Goal: Information Seeking & Learning: Learn about a topic

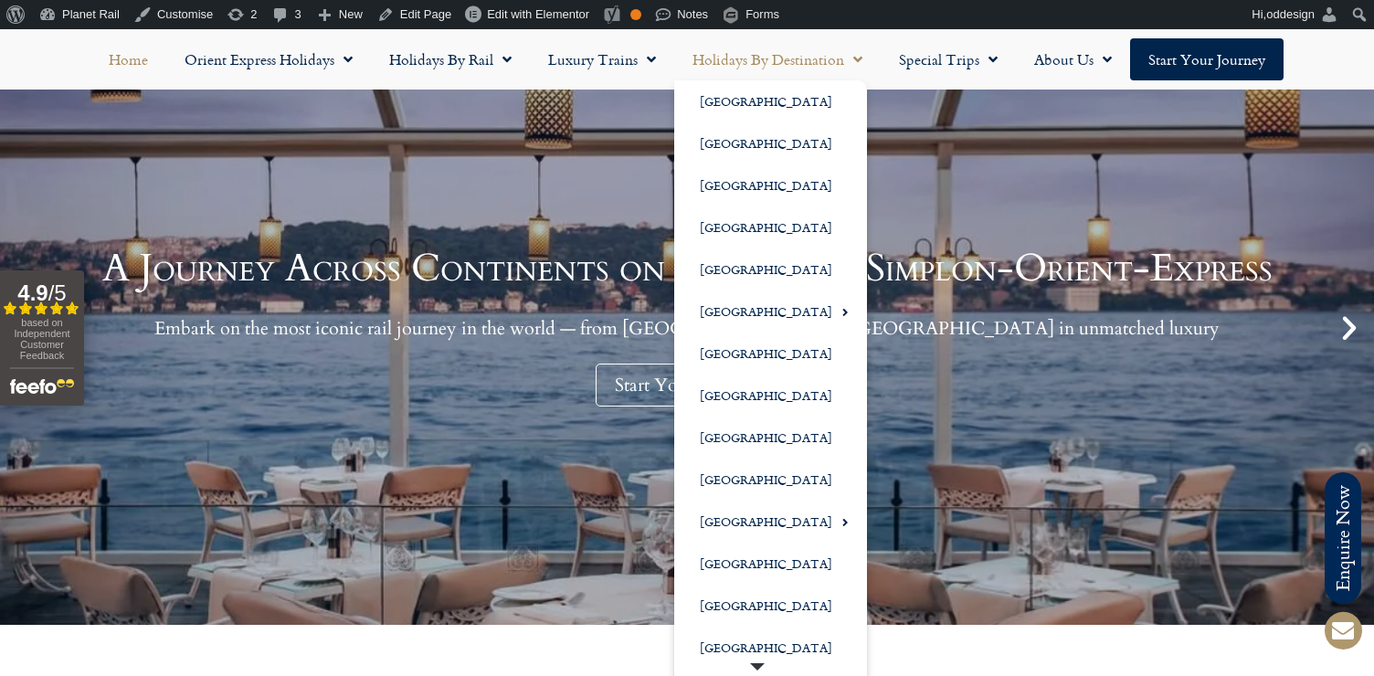
scroll to position [213, 0]
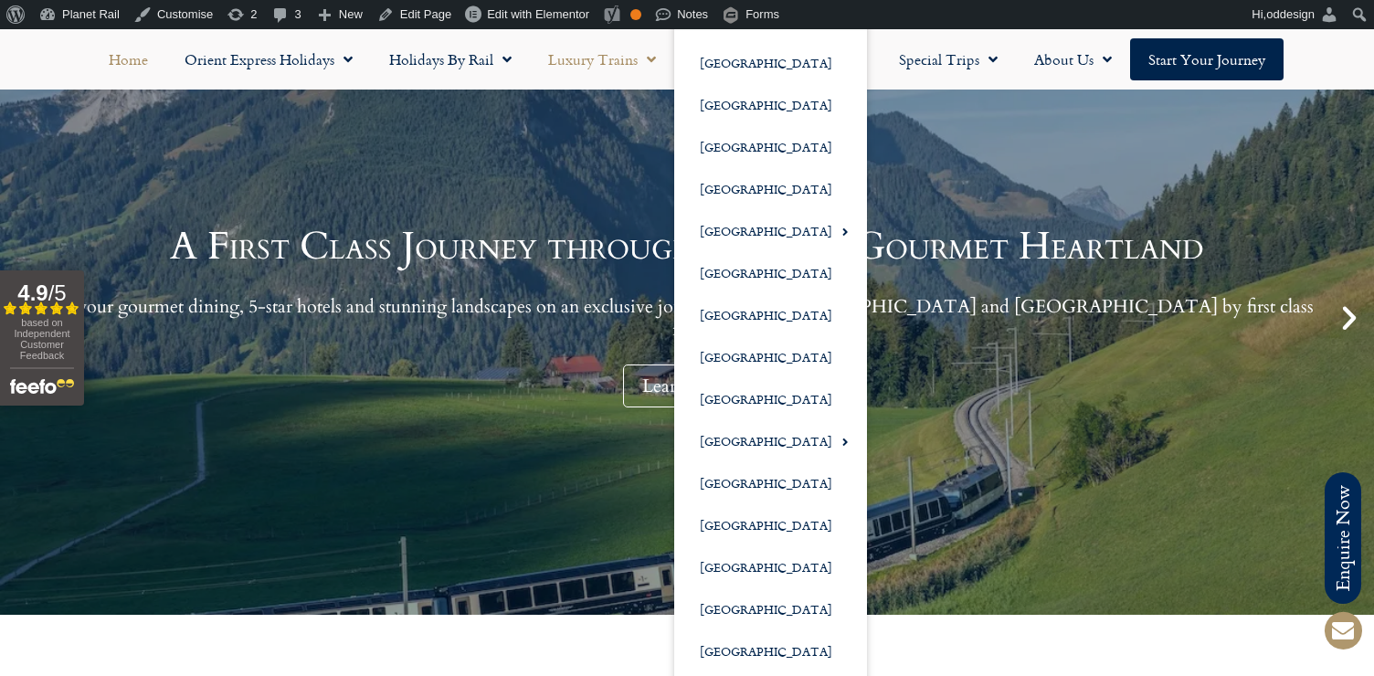
click at [617, 69] on link "Luxury Trains" at bounding box center [602, 59] width 144 height 42
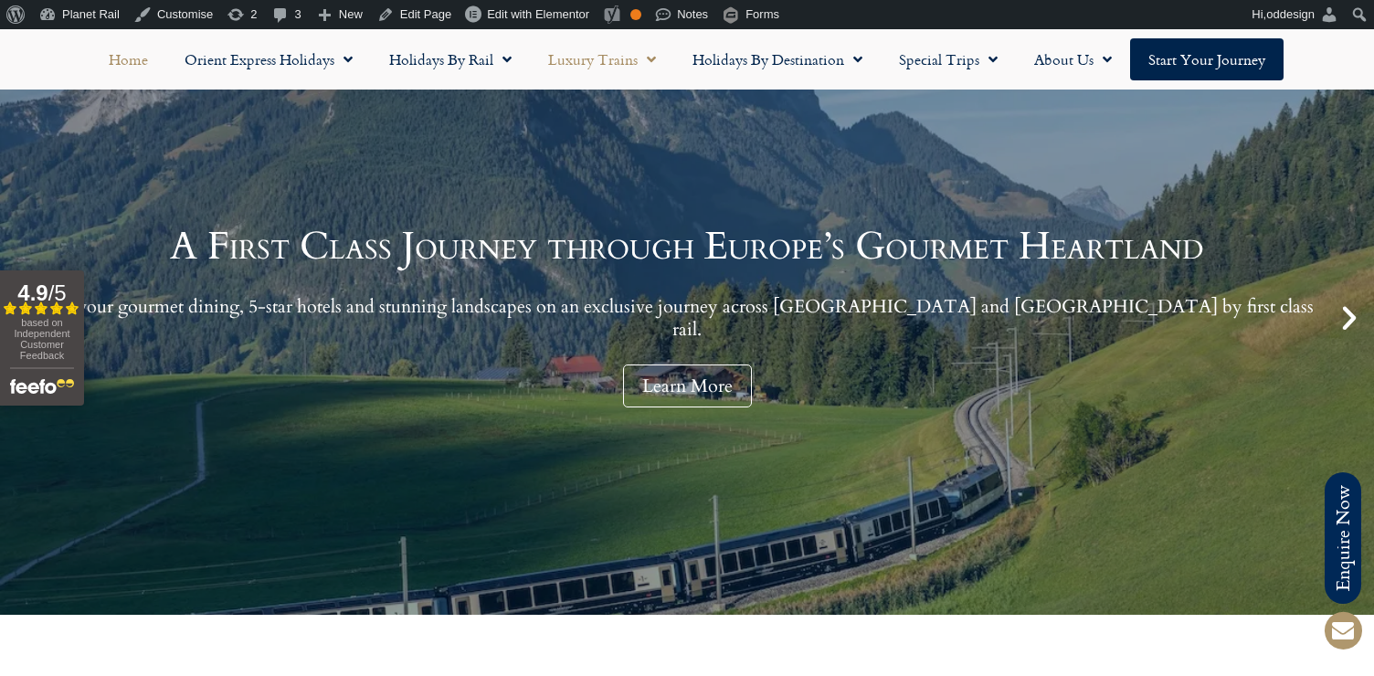
click at [617, 69] on link "Luxury Trains" at bounding box center [602, 59] width 144 height 42
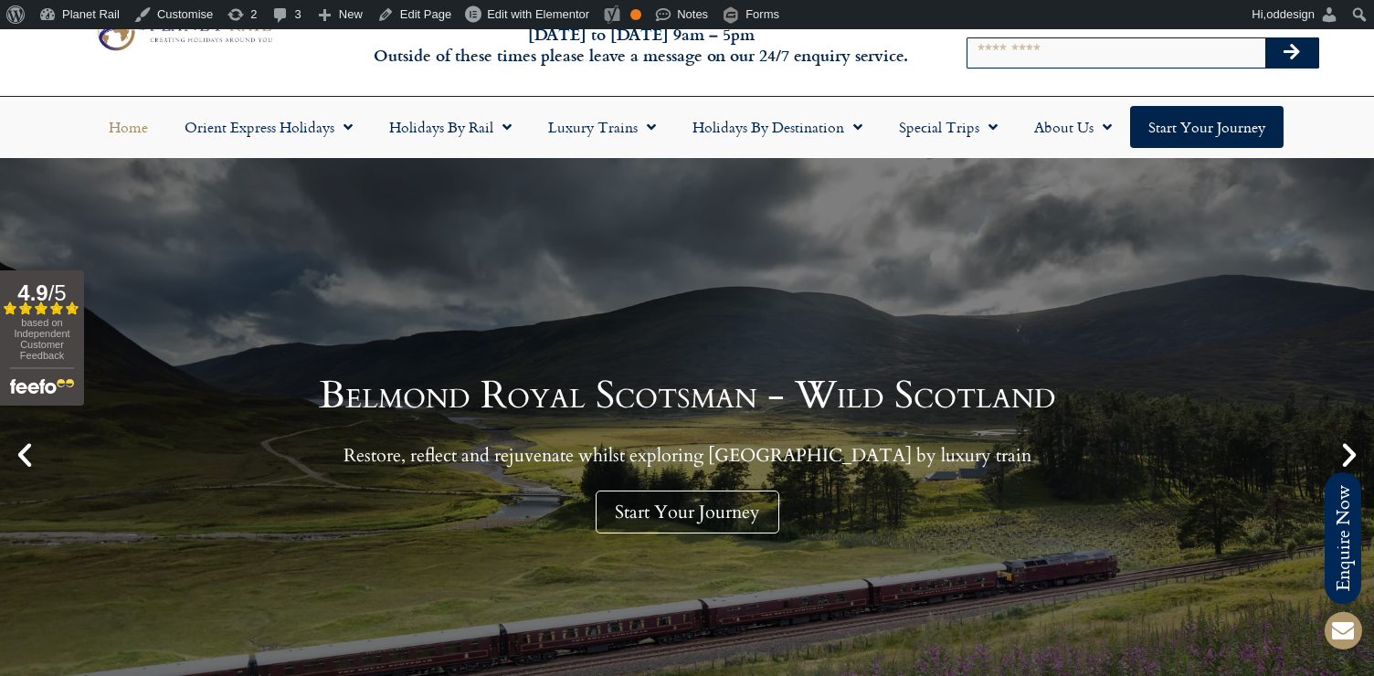
scroll to position [84, 0]
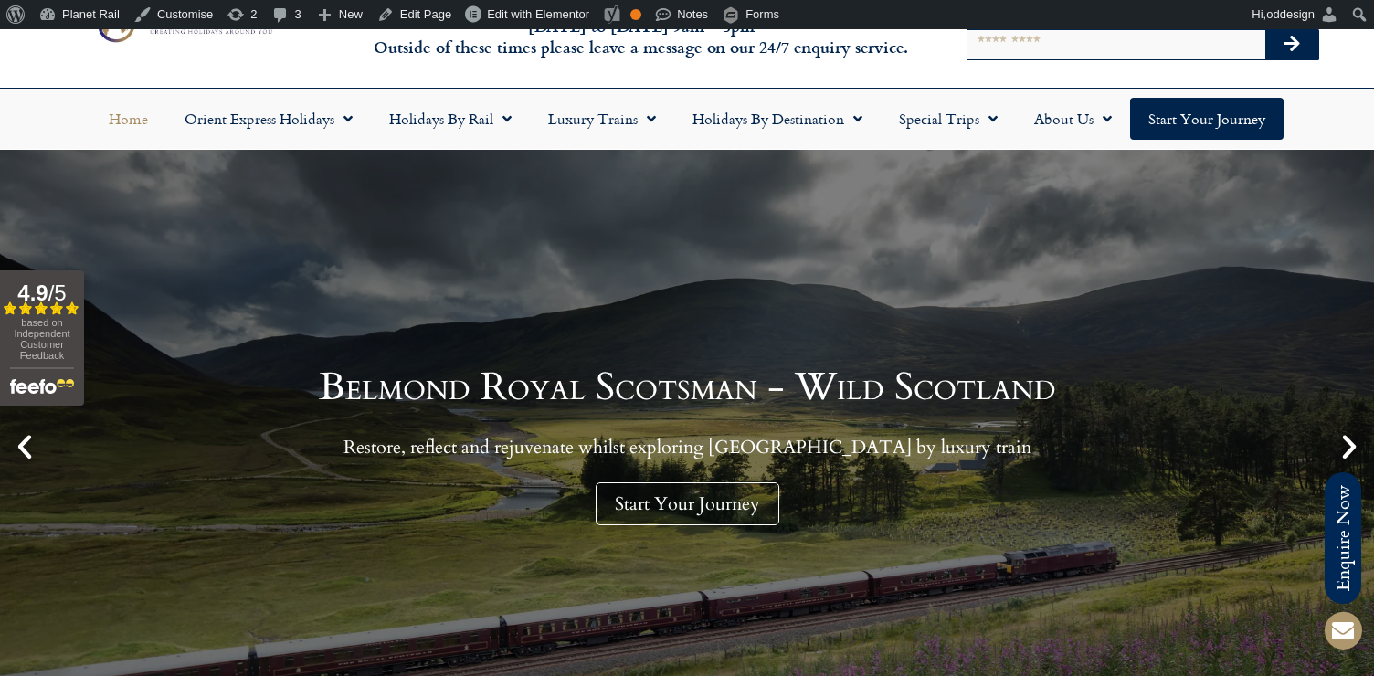
click at [1352, 440] on icon "Next slide" at bounding box center [1349, 446] width 31 height 31
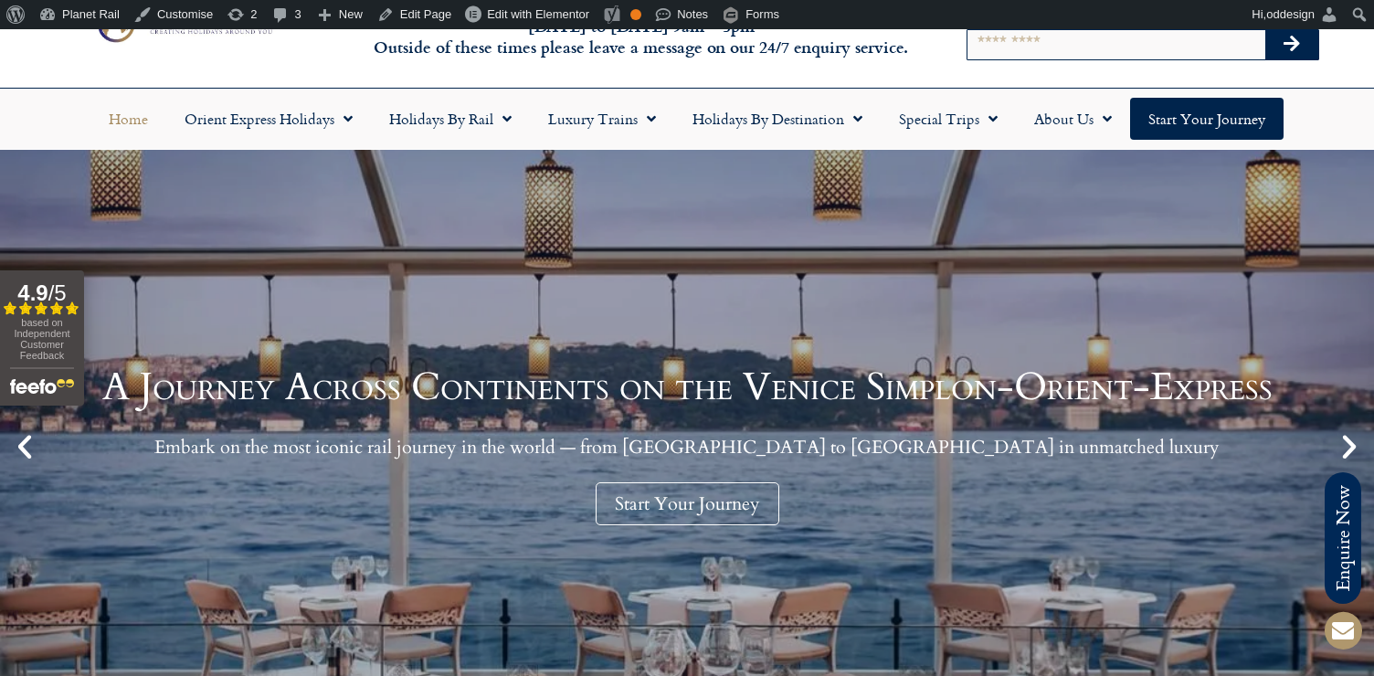
click at [1352, 440] on icon "Next slide" at bounding box center [1349, 446] width 31 height 31
click at [1343, 445] on icon "Next slide" at bounding box center [1349, 446] width 31 height 31
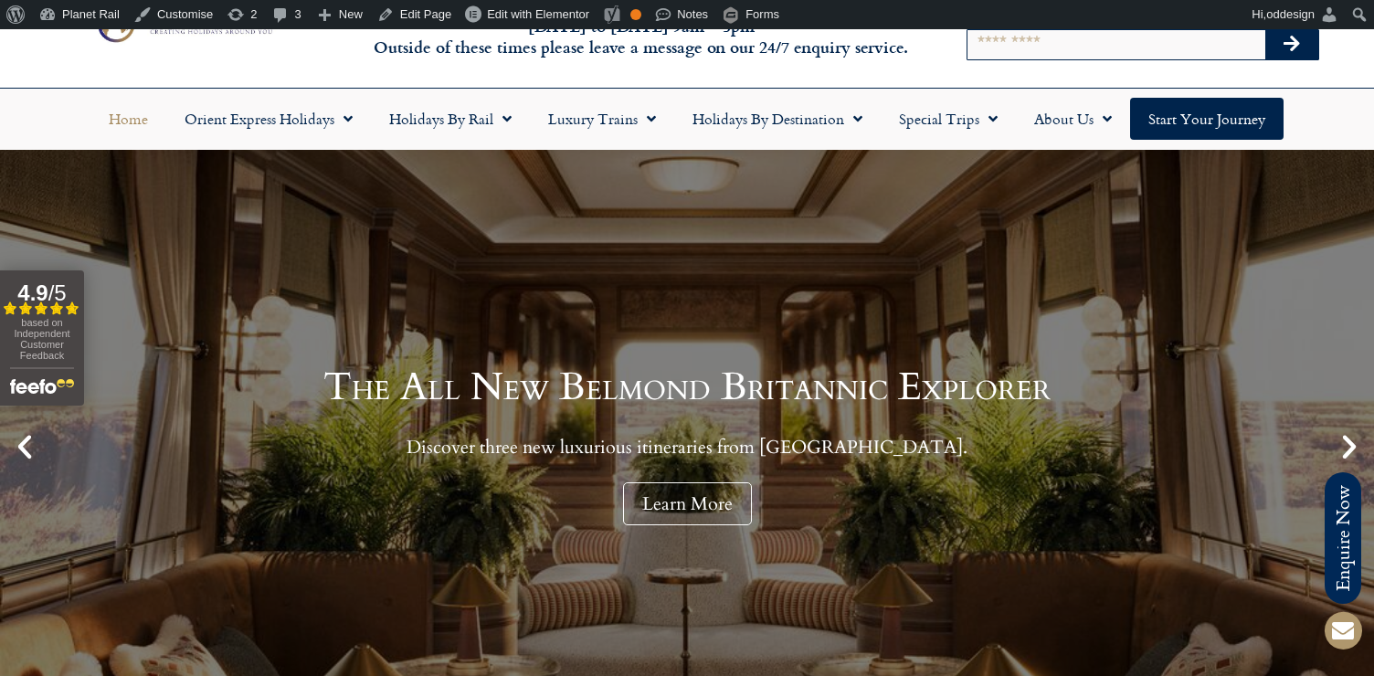
click at [1343, 445] on icon "Next slide" at bounding box center [1349, 446] width 31 height 31
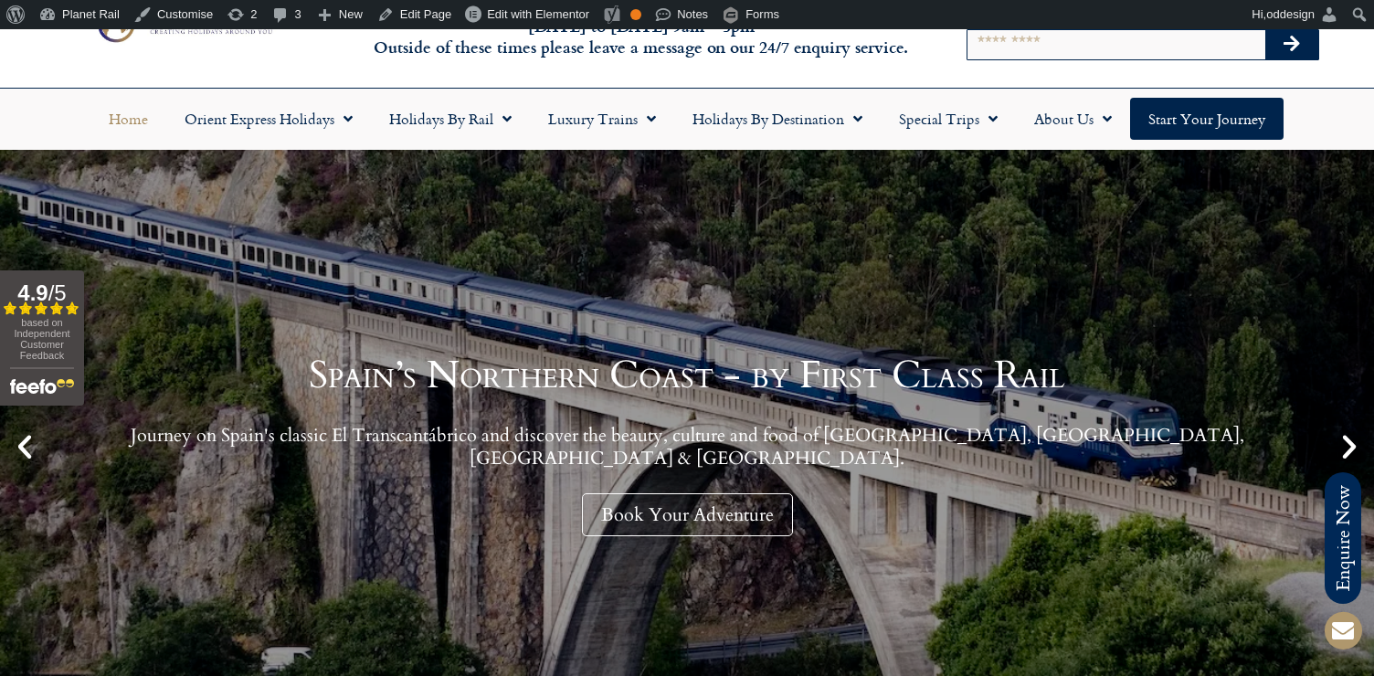
click at [1343, 445] on icon "Next slide" at bounding box center [1349, 446] width 31 height 31
click at [1350, 444] on icon "Next slide" at bounding box center [1349, 446] width 31 height 31
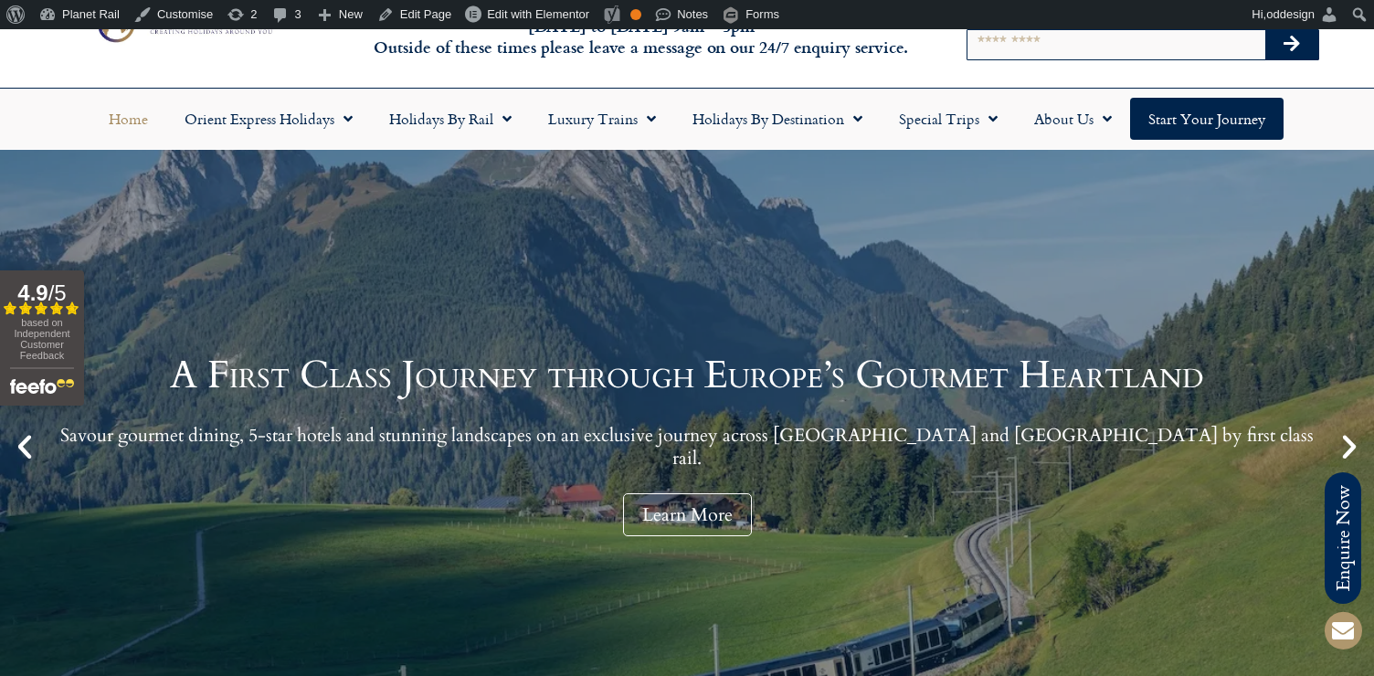
click at [1350, 444] on icon "Next slide" at bounding box center [1349, 446] width 31 height 31
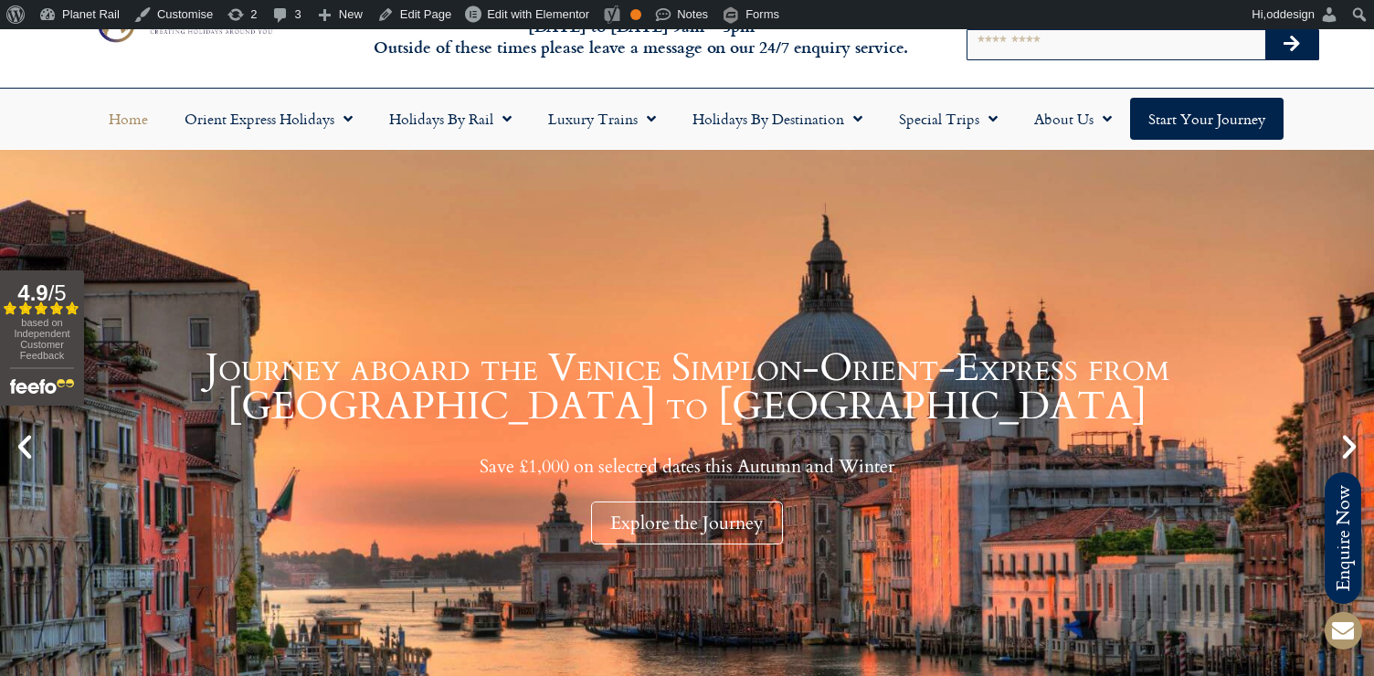
click at [735, 491] on div "Journey aboard the Venice Simplon-Orient-Express from Paris to Venice Save £1,0…" at bounding box center [687, 447] width 1374 height 594
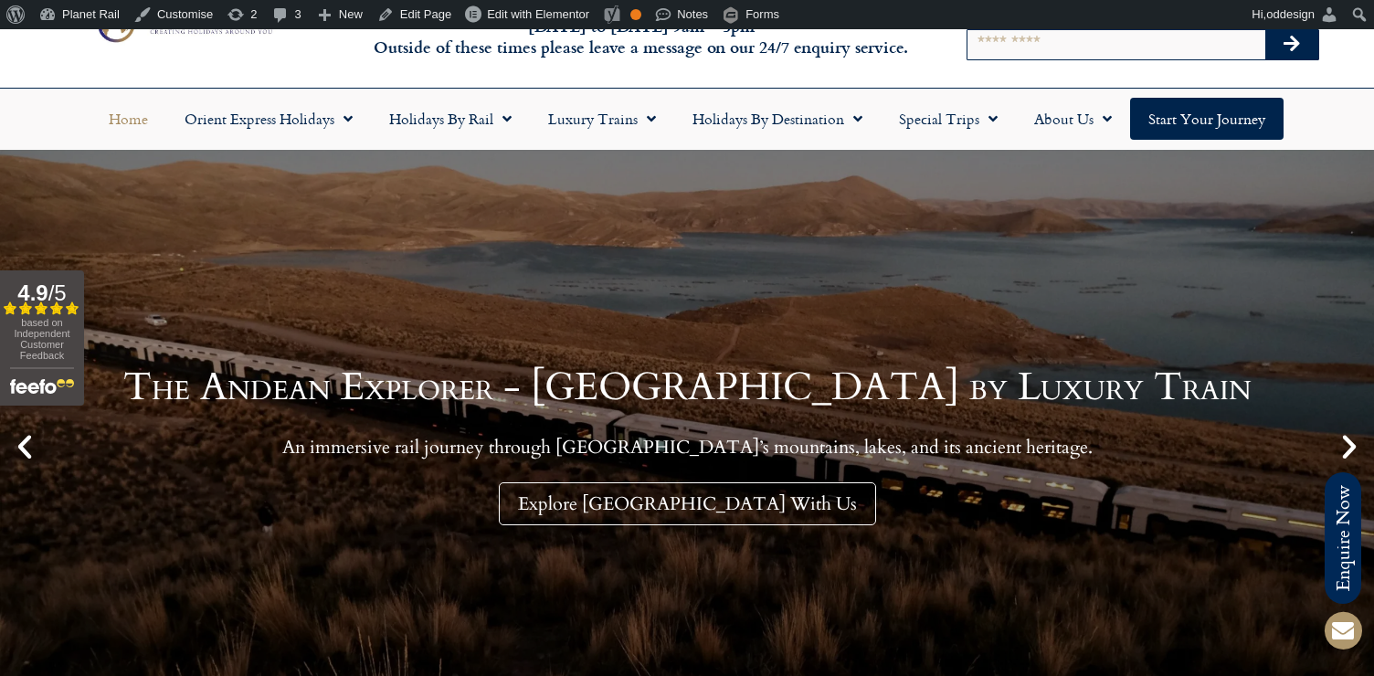
click at [25, 444] on icon "Previous slide" at bounding box center [24, 446] width 31 height 31
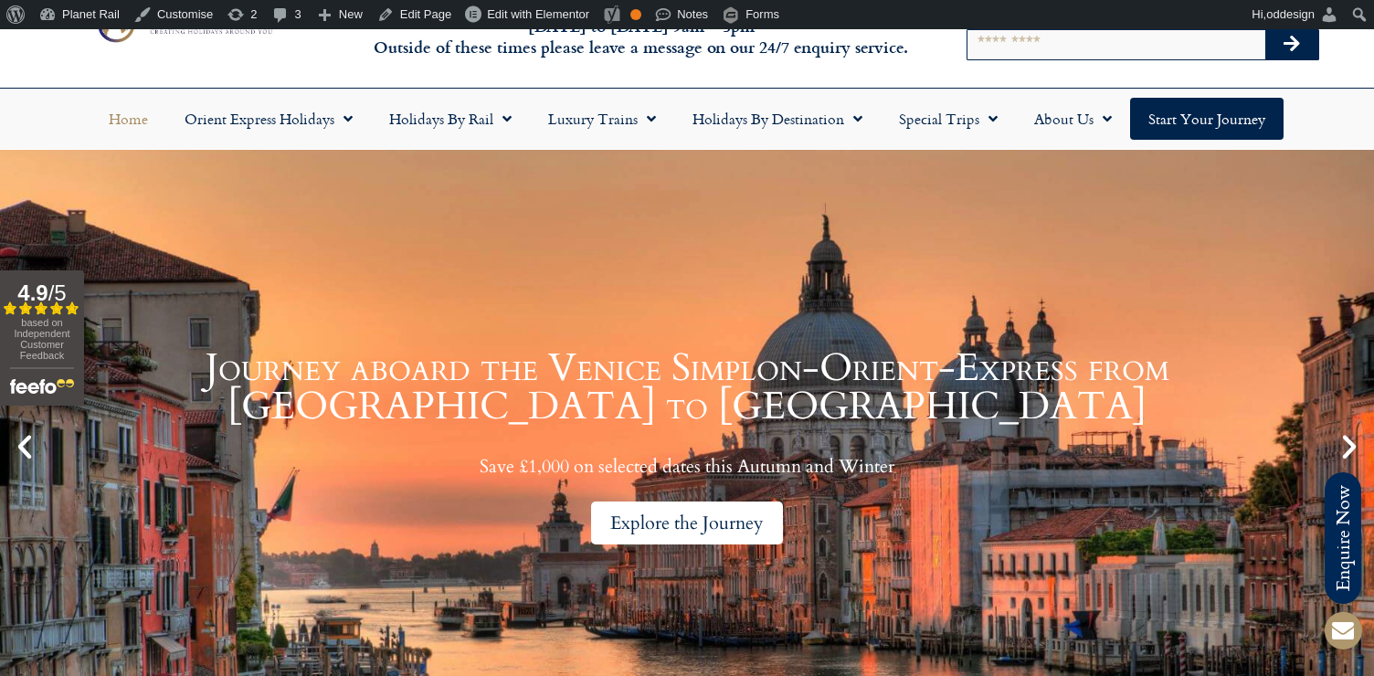
click at [640, 514] on div "Explore the Journey" at bounding box center [687, 523] width 192 height 43
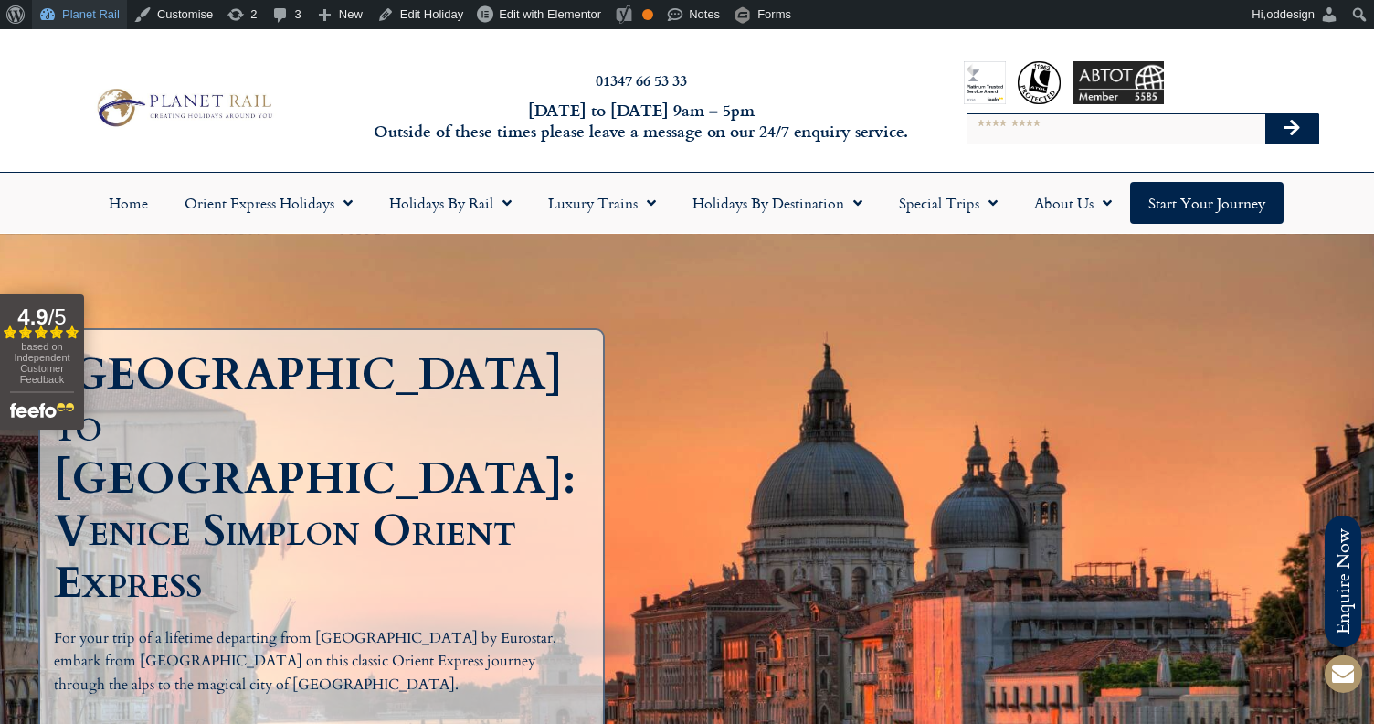
click at [67, 19] on link "Planet Rail" at bounding box center [79, 14] width 95 height 29
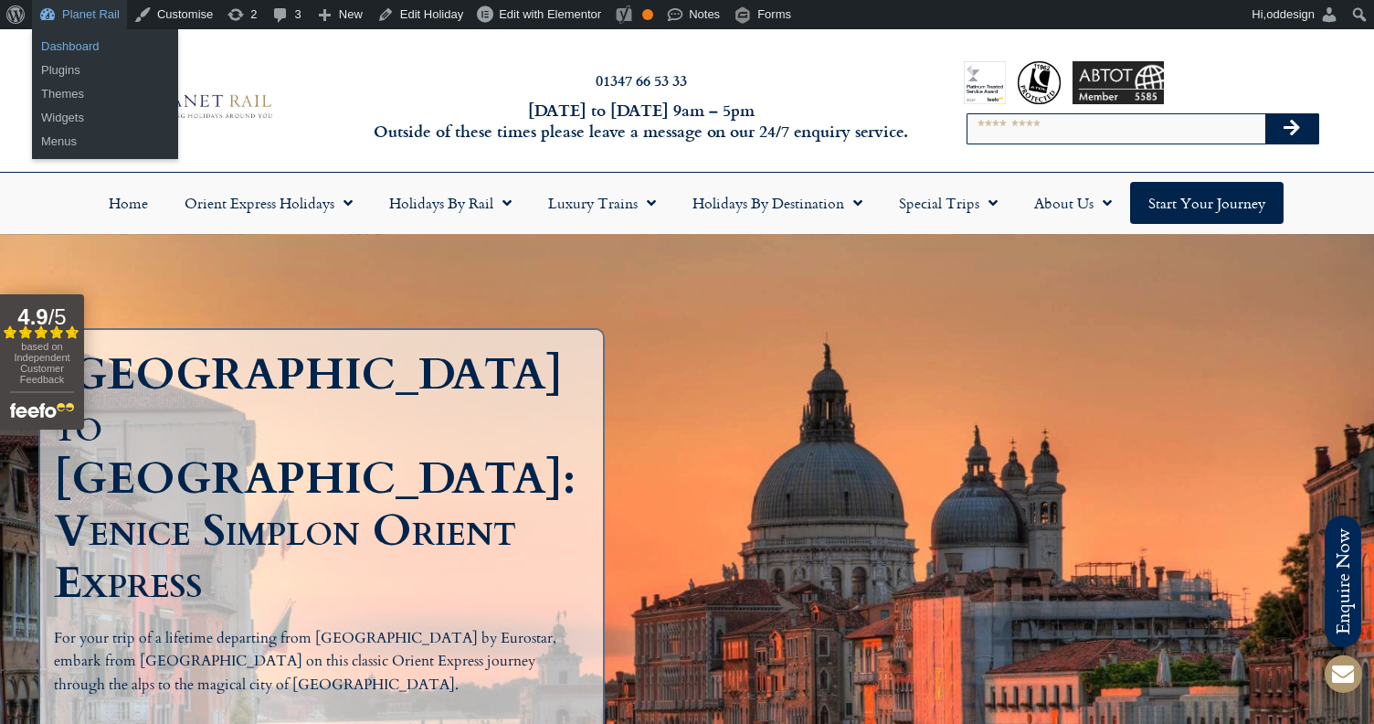
click at [82, 44] on link "Dashboard" at bounding box center [105, 47] width 146 height 24
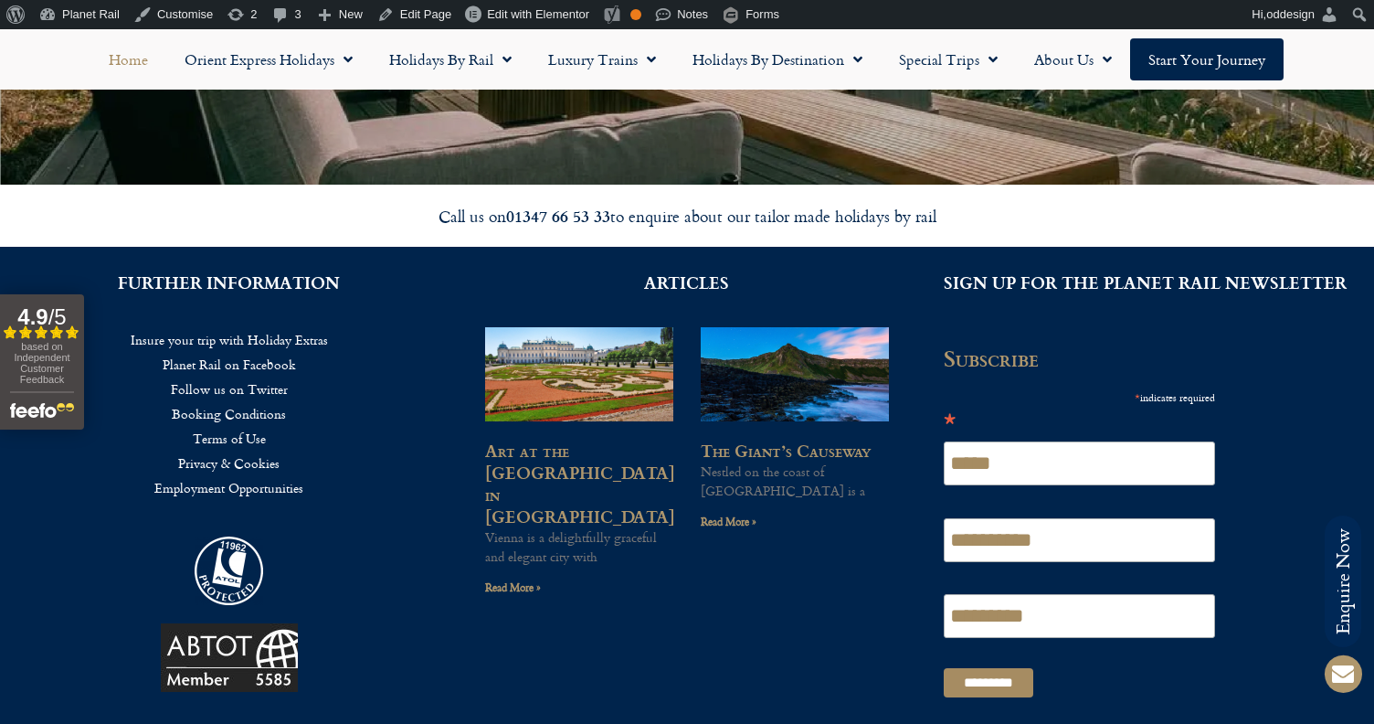
scroll to position [4411, 0]
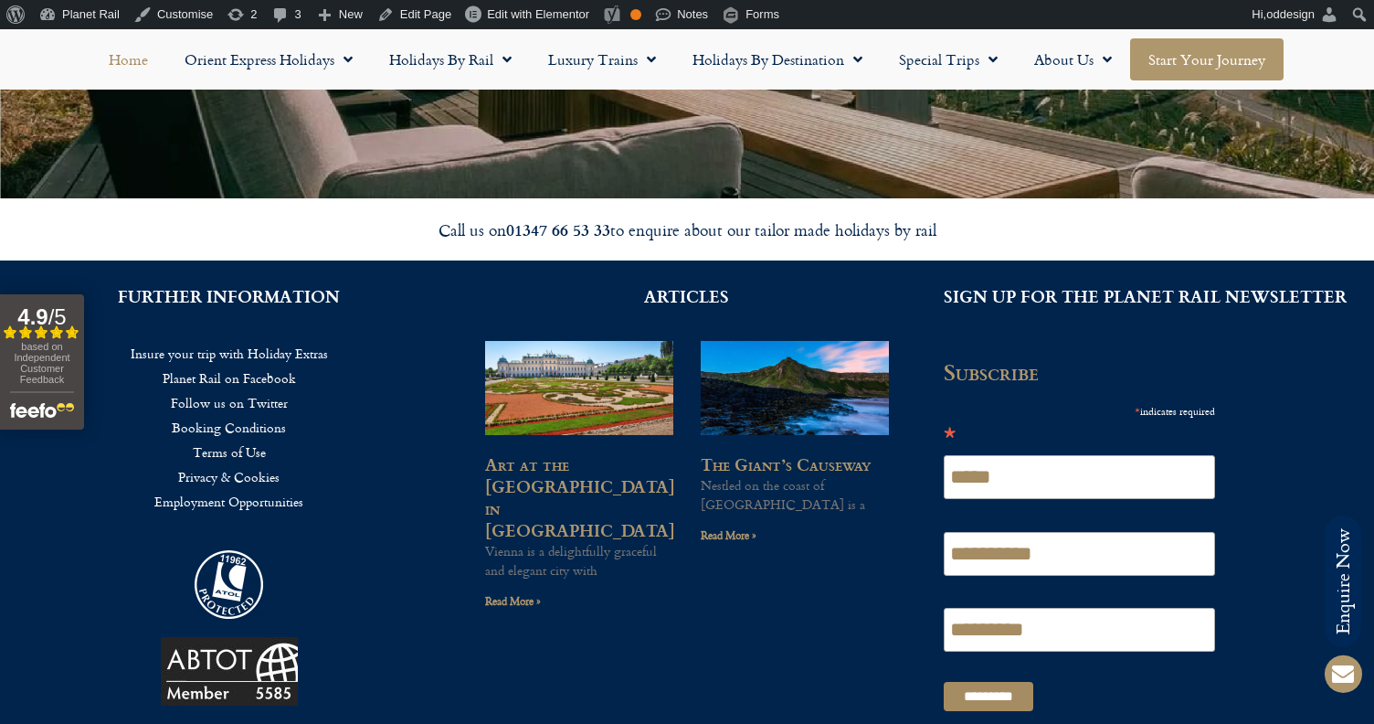
click at [1164, 61] on link "Start your Journey" at bounding box center [1206, 59] width 153 height 42
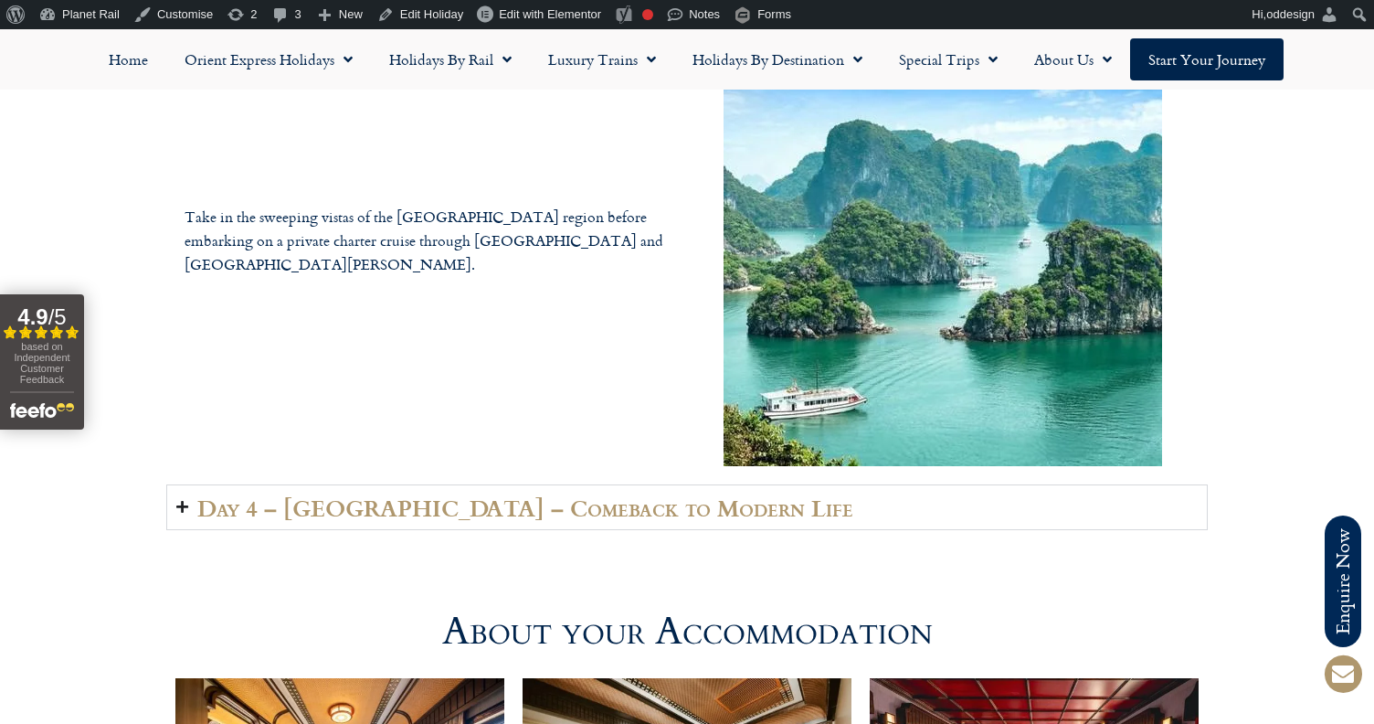
scroll to position [3798, 0]
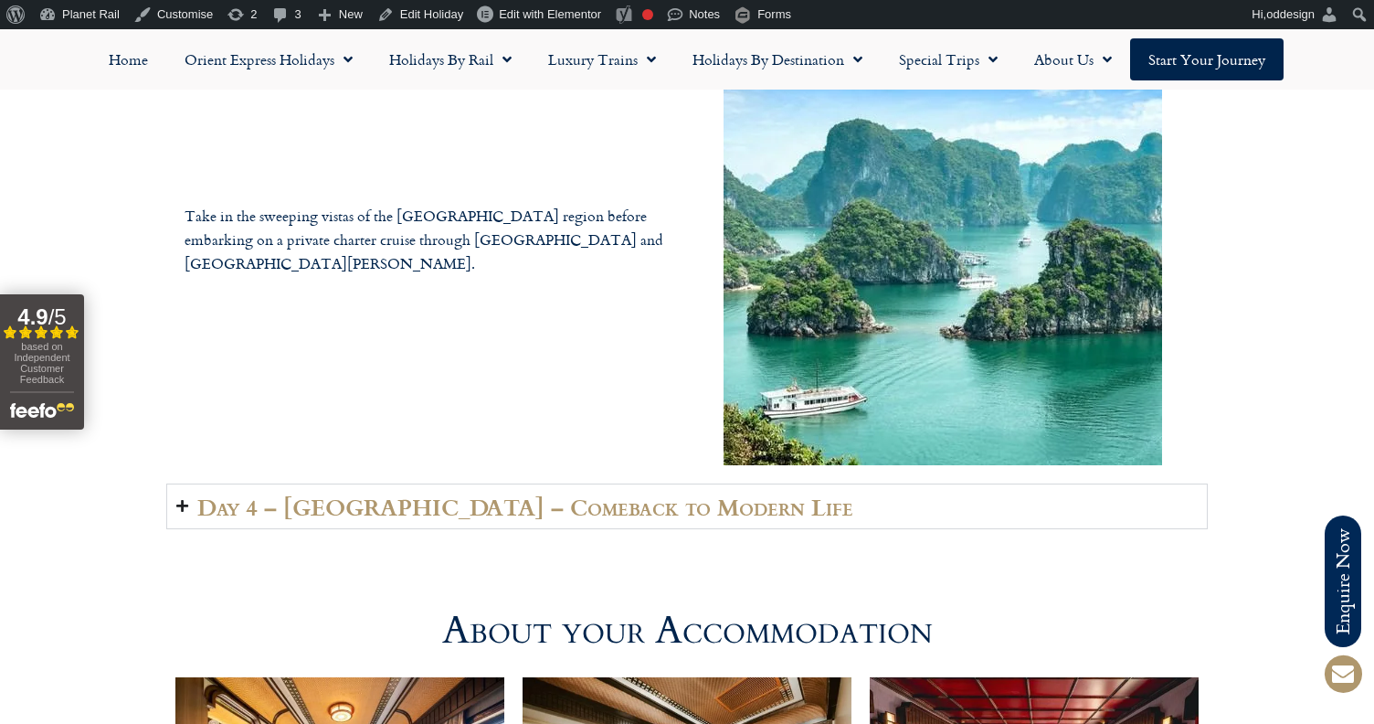
click at [400, 508] on h2 "Day 4 – [GEOGRAPHIC_DATA] – Comeback to Modern Life" at bounding box center [525, 506] width 656 height 26
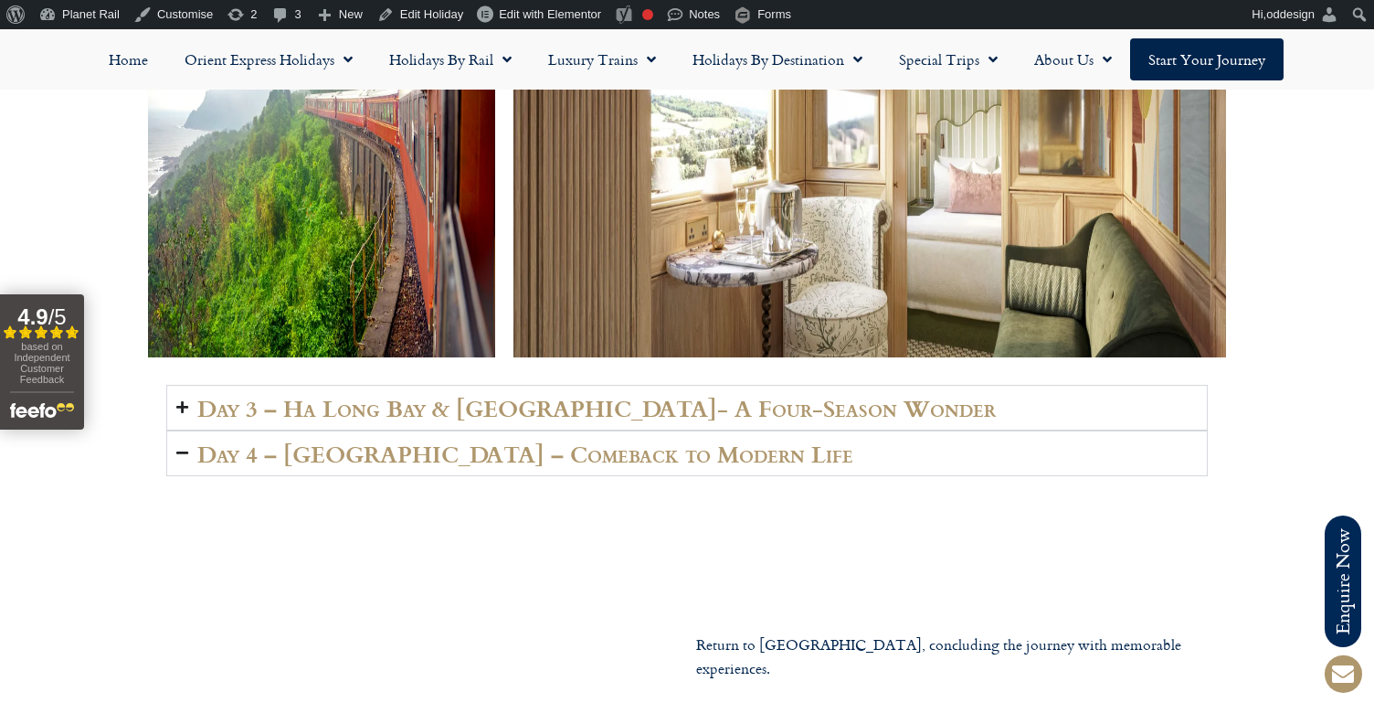
scroll to position [3375, 0]
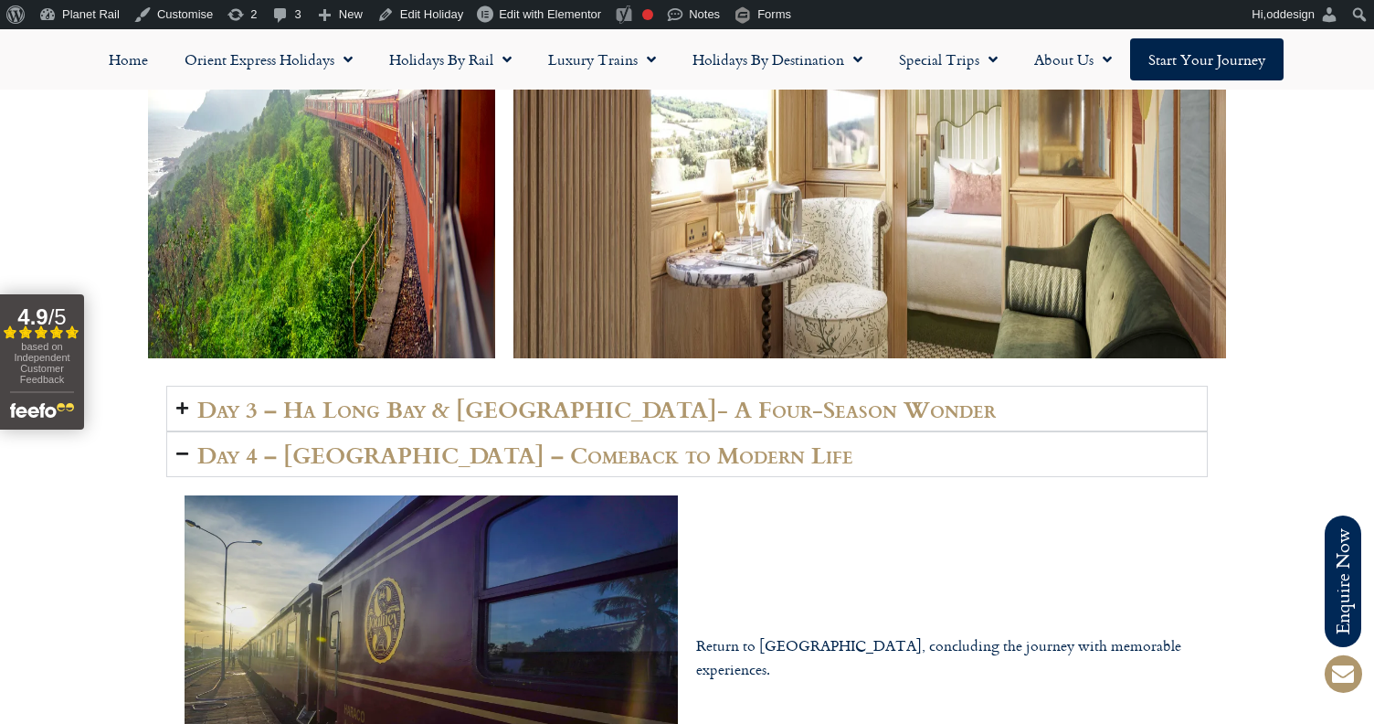
click at [397, 416] on h2 "Day 3 – Ha Long Bay & [GEOGRAPHIC_DATA]- A Four-Season Wonder" at bounding box center [596, 409] width 799 height 26
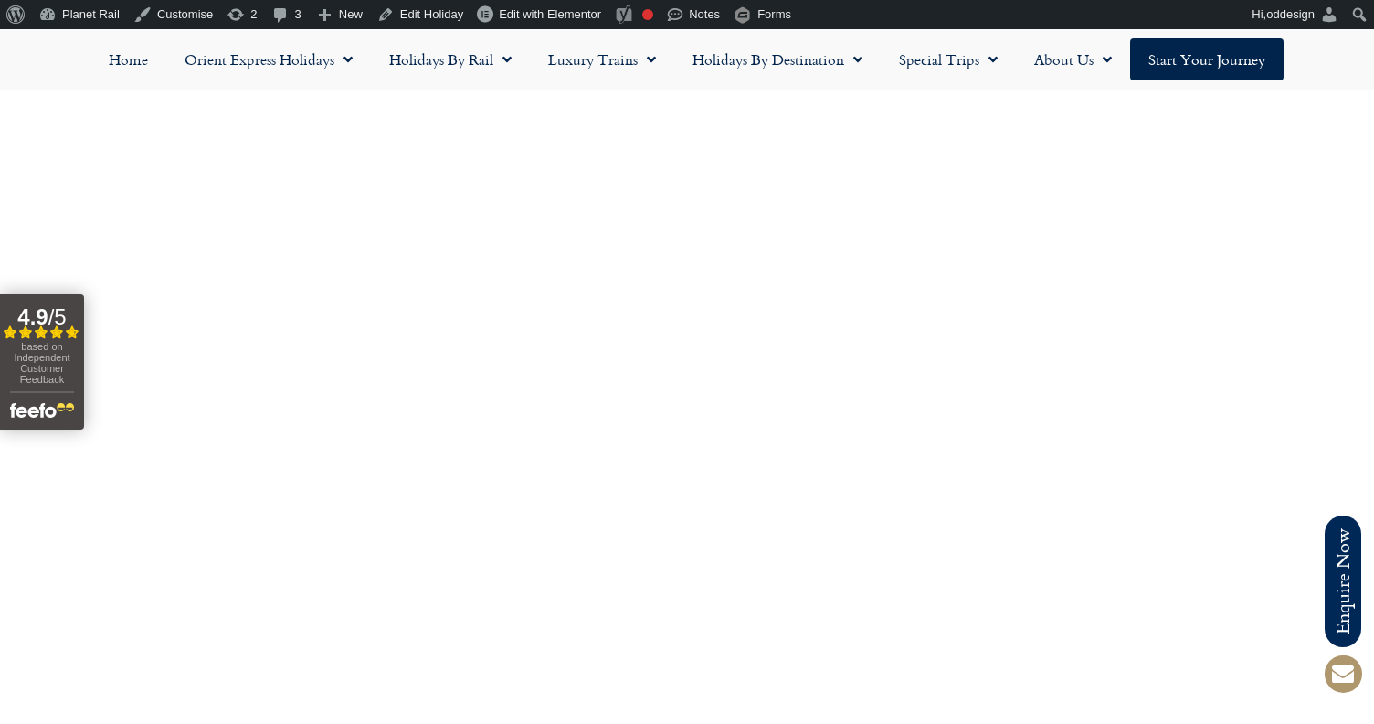
scroll to position [6068, 0]
